Goal: Information Seeking & Learning: Learn about a topic

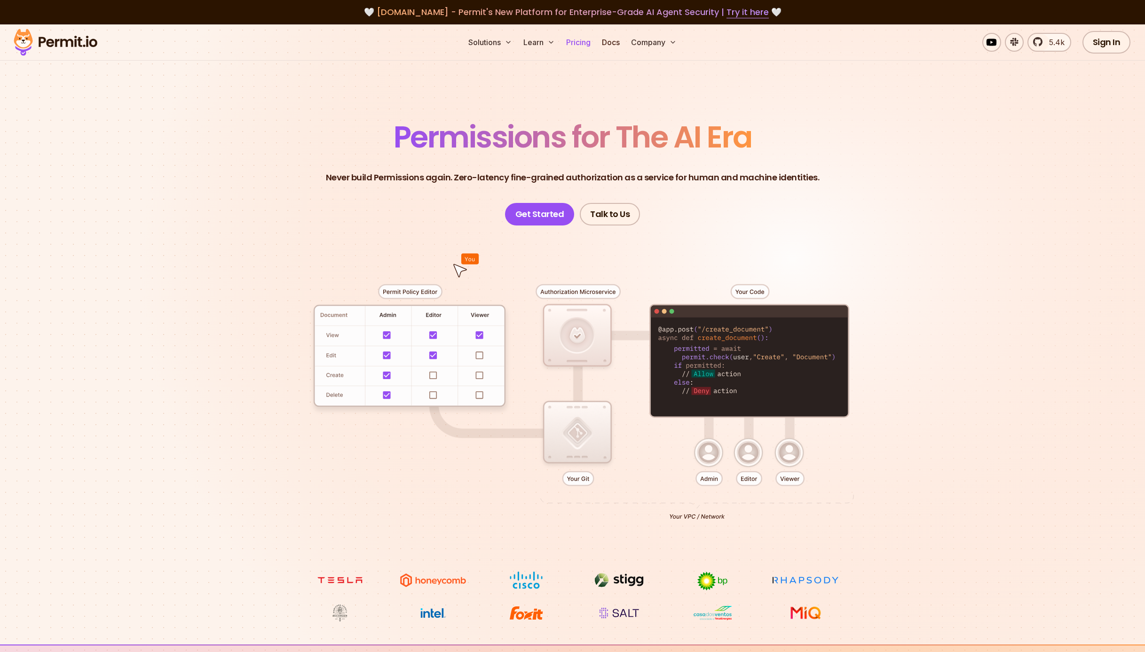
click at [583, 47] on link "Pricing" at bounding box center [578, 42] width 32 height 19
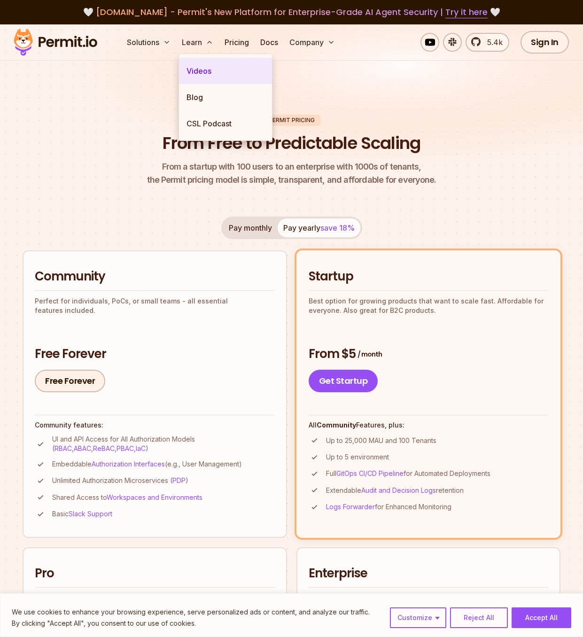
click at [204, 76] on link "Videos" at bounding box center [225, 71] width 93 height 26
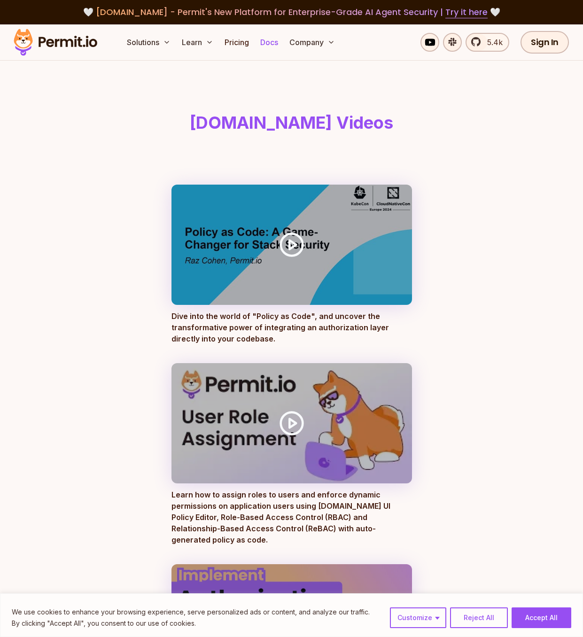
click at [267, 43] on link "Docs" at bounding box center [269, 42] width 25 height 19
